Goal: Find specific page/section: Find specific page/section

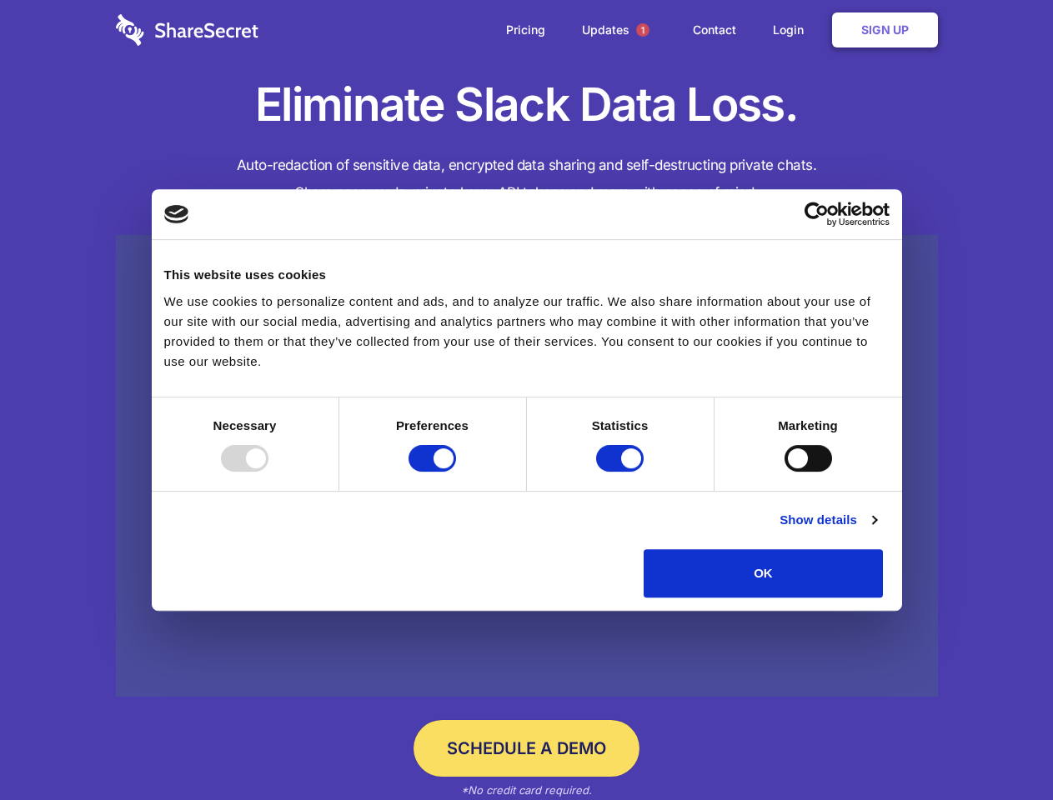
click at [268, 472] on div at bounding box center [245, 458] width 48 height 27
click at [456, 472] on input "Preferences" at bounding box center [432, 458] width 48 height 27
checkbox input "false"
click at [622, 472] on input "Statistics" at bounding box center [620, 458] width 48 height 27
checkbox input "false"
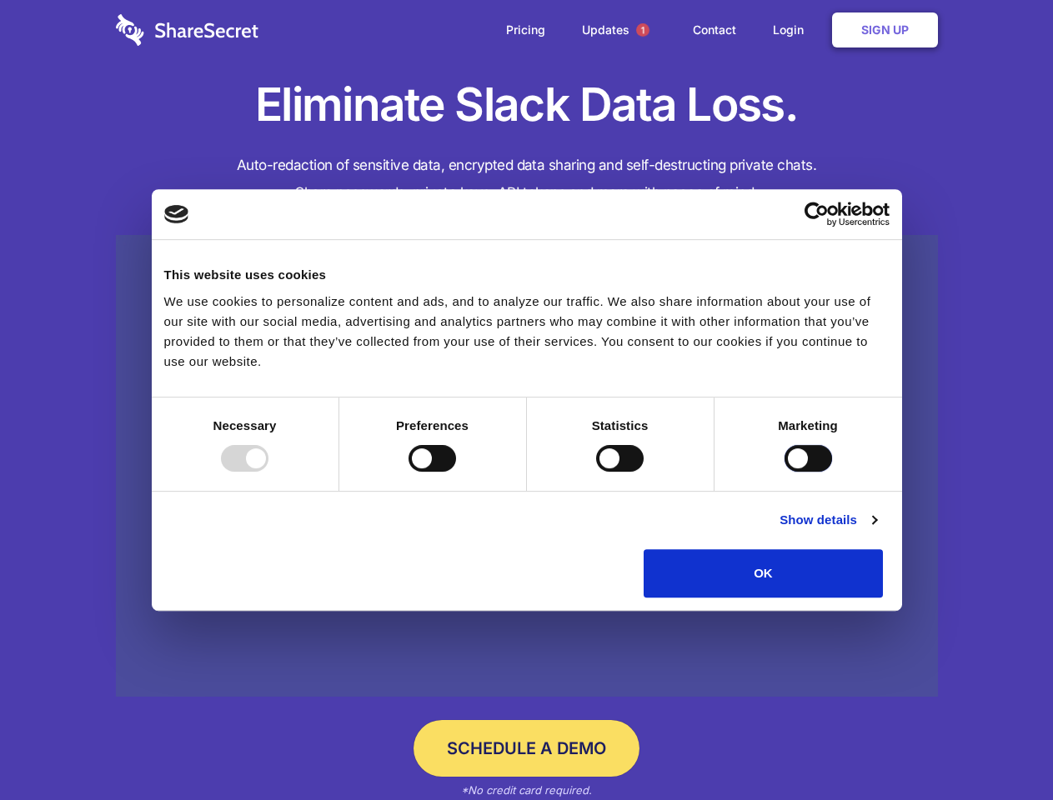
click at [784, 472] on input "Marketing" at bounding box center [808, 458] width 48 height 27
checkbox input "true"
click at [876, 530] on link "Show details" at bounding box center [827, 520] width 97 height 20
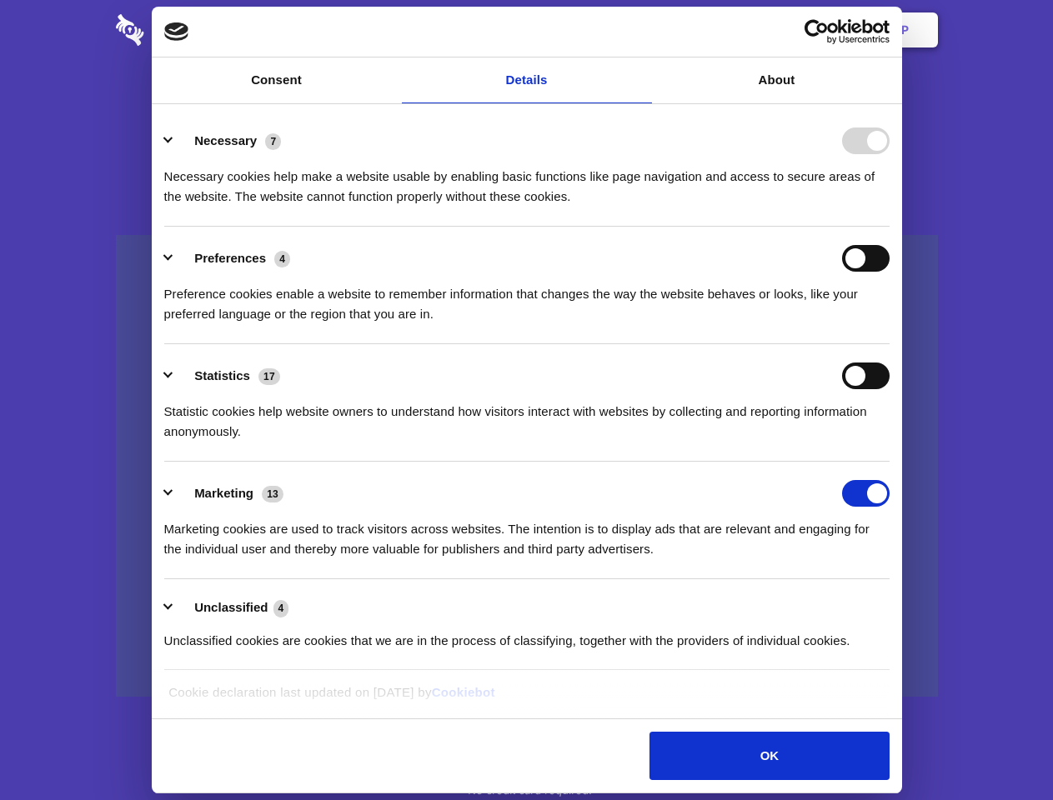
click at [889, 227] on li "Necessary 7 Necessary cookies help make a website usable by enabling basic func…" at bounding box center [526, 168] width 725 height 118
click at [642, 30] on span "1" at bounding box center [642, 29] width 13 height 13
